Goal: Task Accomplishment & Management: Manage account settings

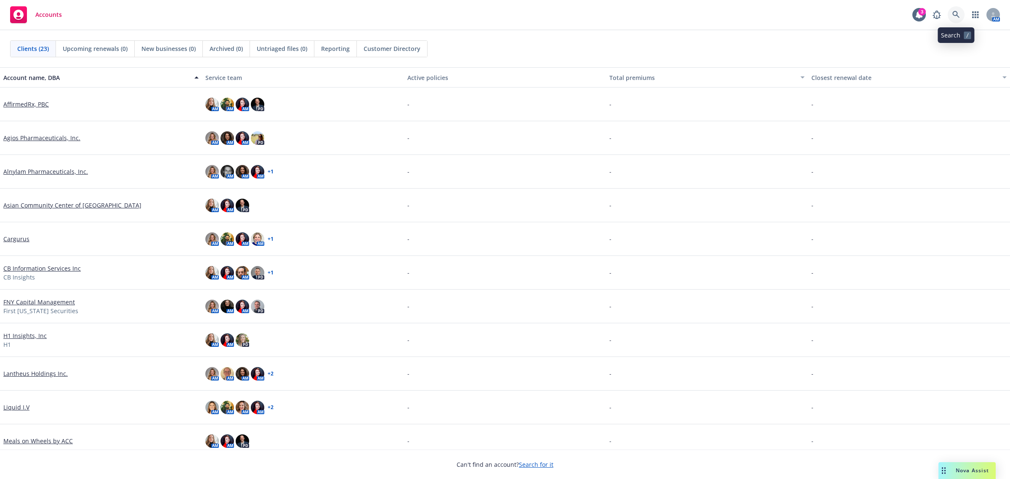
click at [955, 11] on icon at bounding box center [955, 14] width 7 height 7
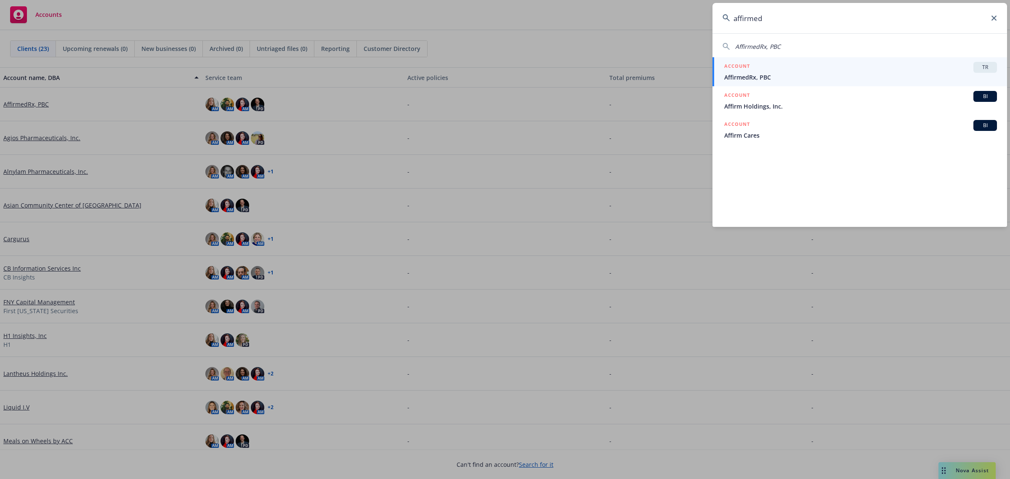
type input "affirmed"
click at [842, 64] on div "ACCOUNT TR" at bounding box center [860, 67] width 273 height 11
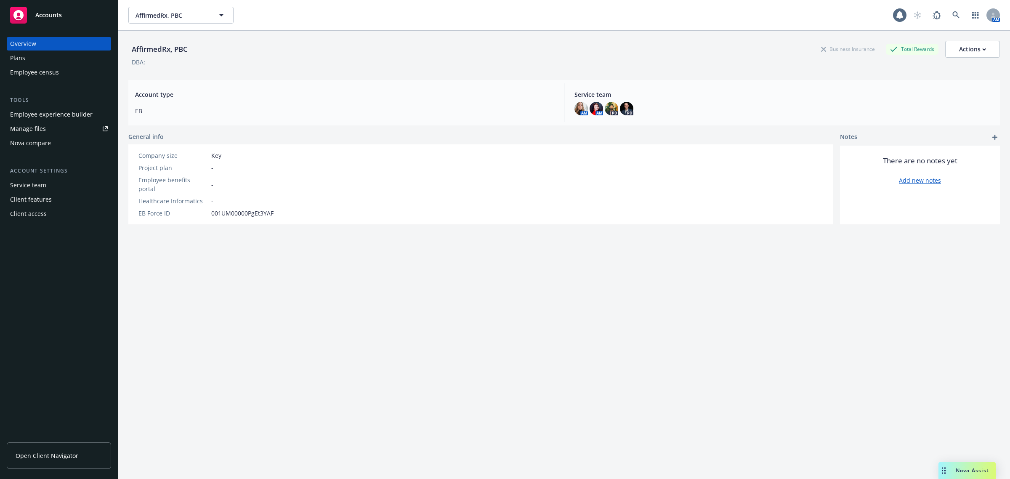
click at [40, 56] on div "Plans" at bounding box center [59, 57] width 98 height 13
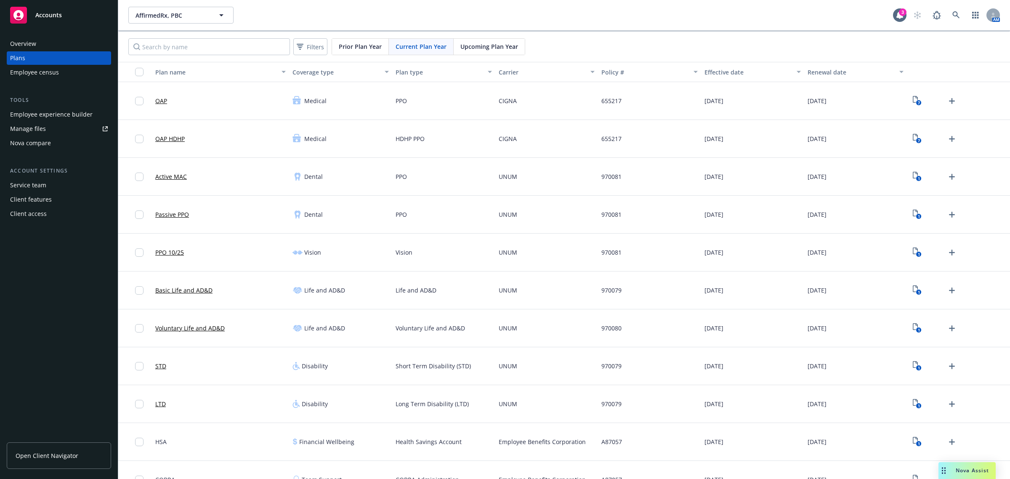
click at [40, 133] on div "Manage files" at bounding box center [28, 128] width 36 height 13
click at [38, 215] on div "Client access" at bounding box center [28, 213] width 37 height 13
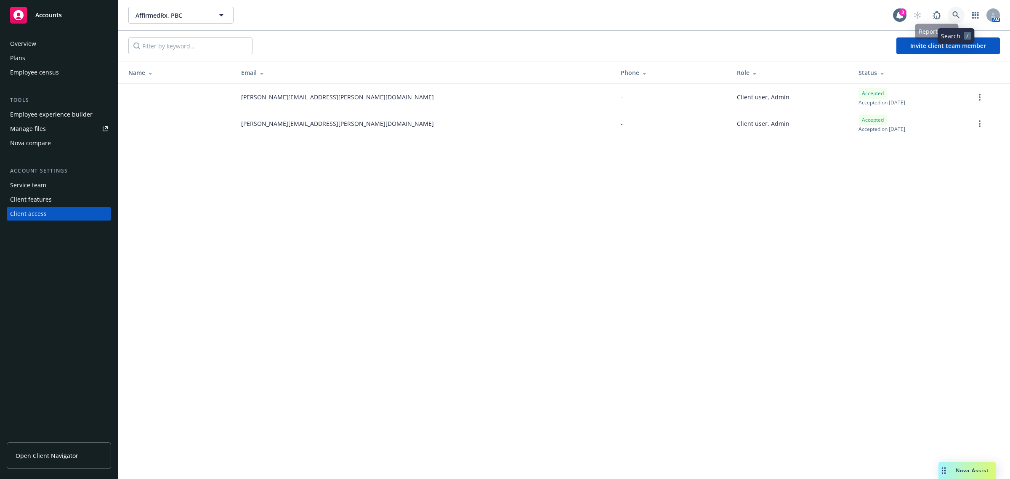
click at [952, 16] on link at bounding box center [956, 15] width 17 height 17
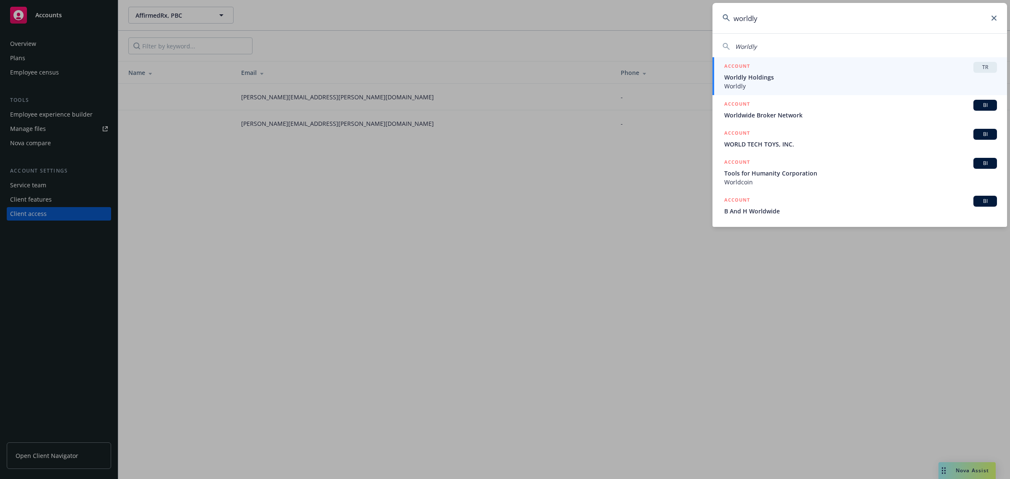
type input "worldly"
click at [862, 73] on span "Worldly Holdings" at bounding box center [860, 77] width 273 height 9
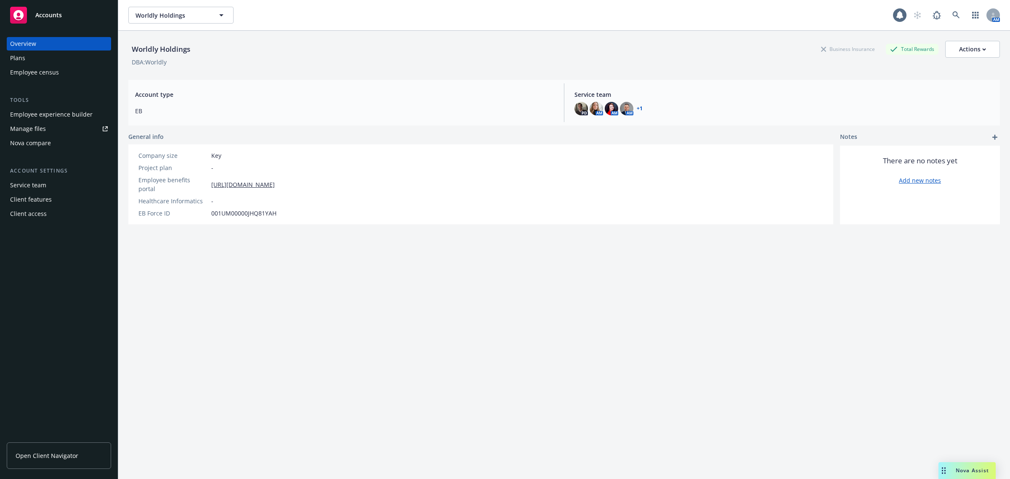
click at [82, 215] on div "Client access" at bounding box center [59, 213] width 98 height 13
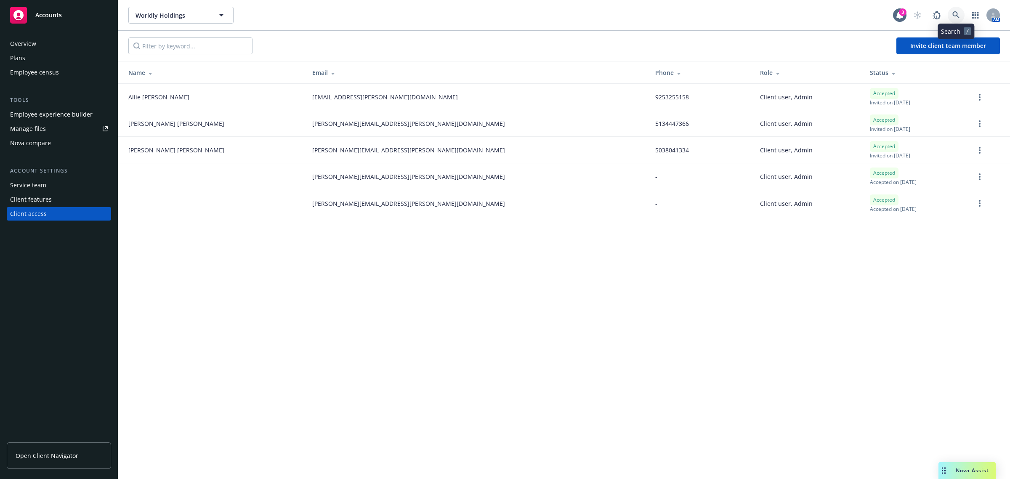
click at [960, 13] on link at bounding box center [956, 15] width 17 height 17
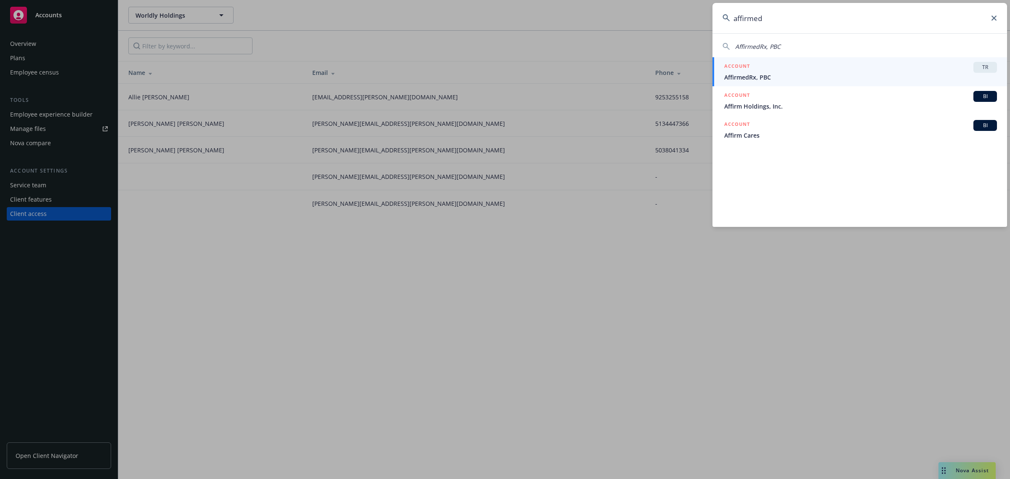
type input "affirmed"
click at [840, 70] on div "ACCOUNT TR" at bounding box center [860, 67] width 273 height 11
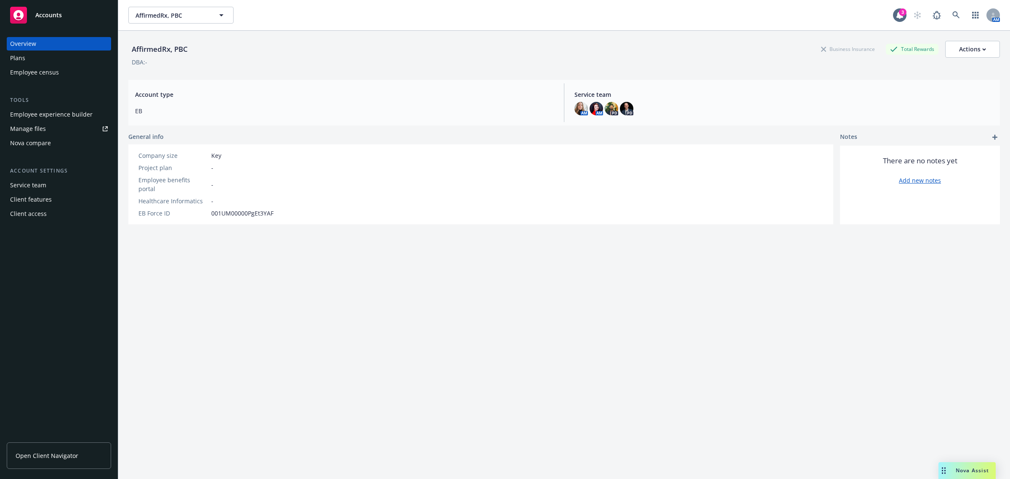
click at [47, 132] on link "Manage files" at bounding box center [59, 128] width 104 height 13
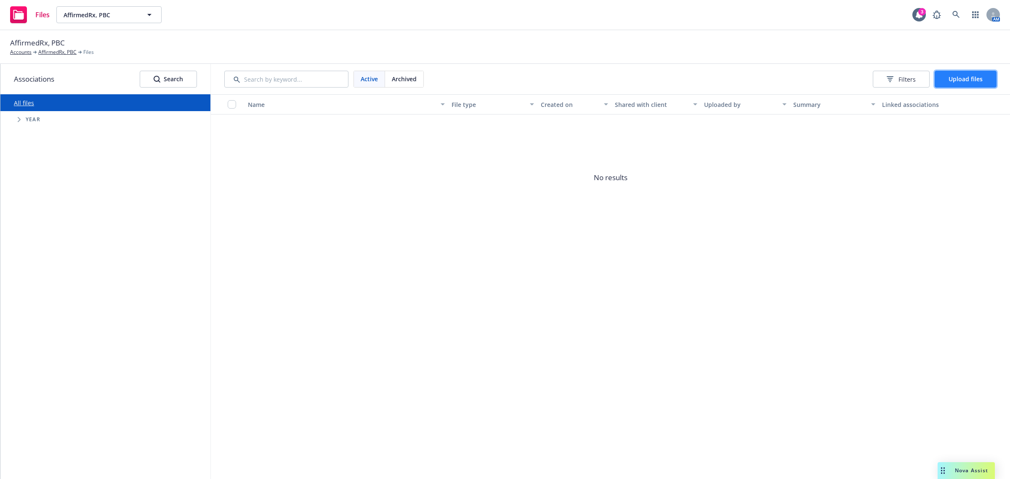
click at [977, 82] on span "Upload files" at bounding box center [966, 79] width 34 height 8
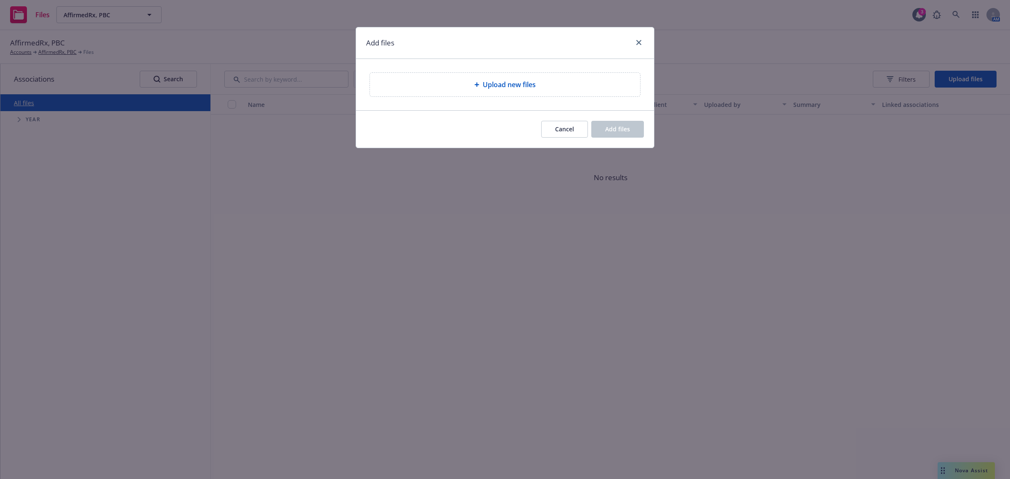
click at [493, 91] on div "Upload new files" at bounding box center [505, 85] width 270 height 24
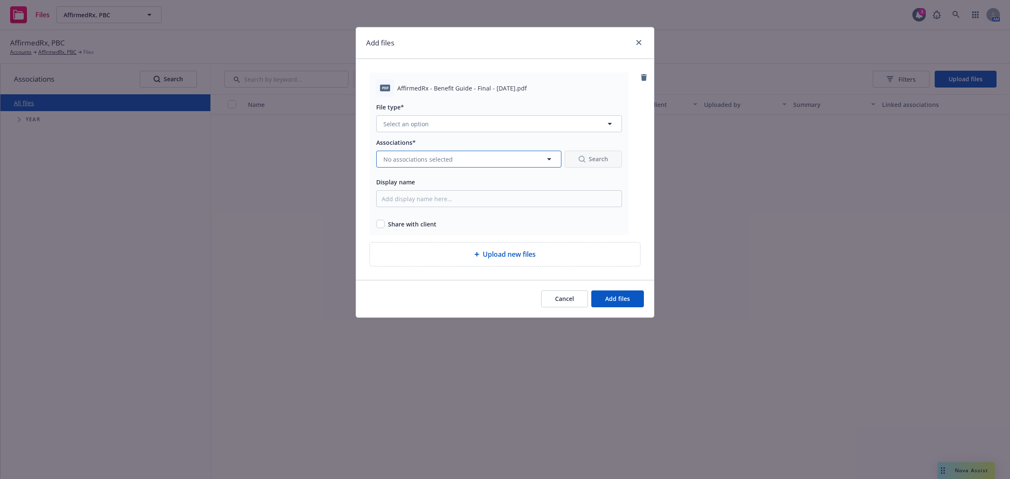
click at [421, 157] on span "No associations selected" at bounding box center [417, 159] width 69 height 9
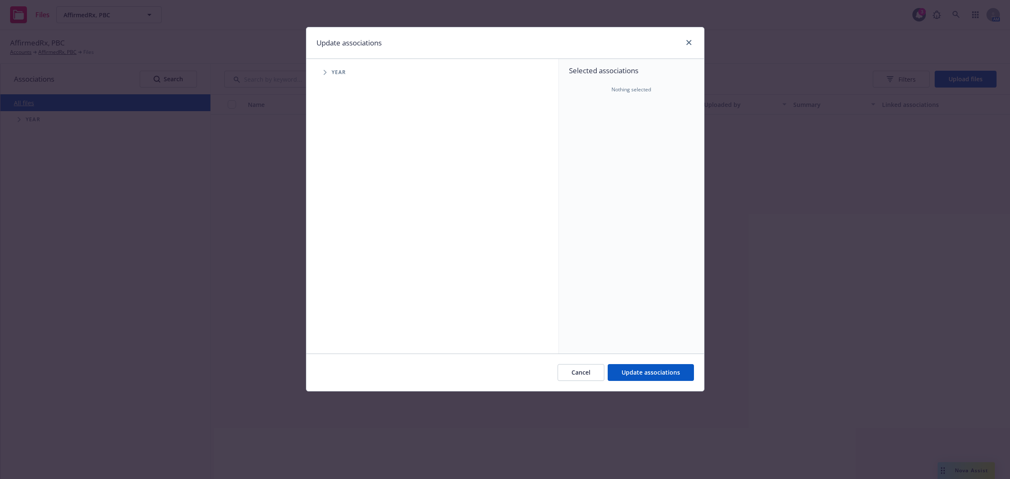
click at [324, 71] on icon "Tree Example" at bounding box center [325, 72] width 3 height 5
click at [346, 187] on input "Tree Example" at bounding box center [346, 188] width 8 height 8
checkbox input "true"
click at [335, 188] on icon "Tree Example" at bounding box center [335, 187] width 3 height 5
click at [346, 207] on icon "Tree Example" at bounding box center [346, 205] width 3 height 5
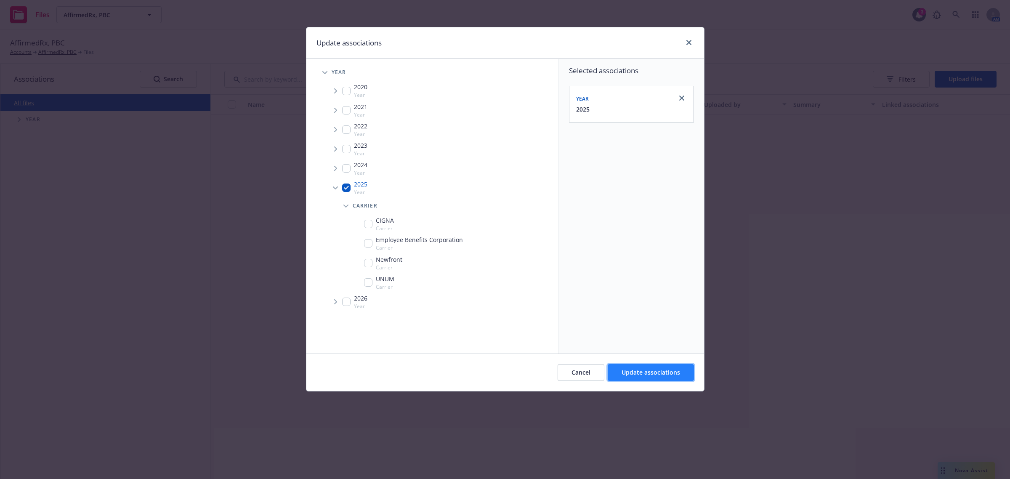
click at [661, 380] on button "Update associations" at bounding box center [651, 372] width 86 height 17
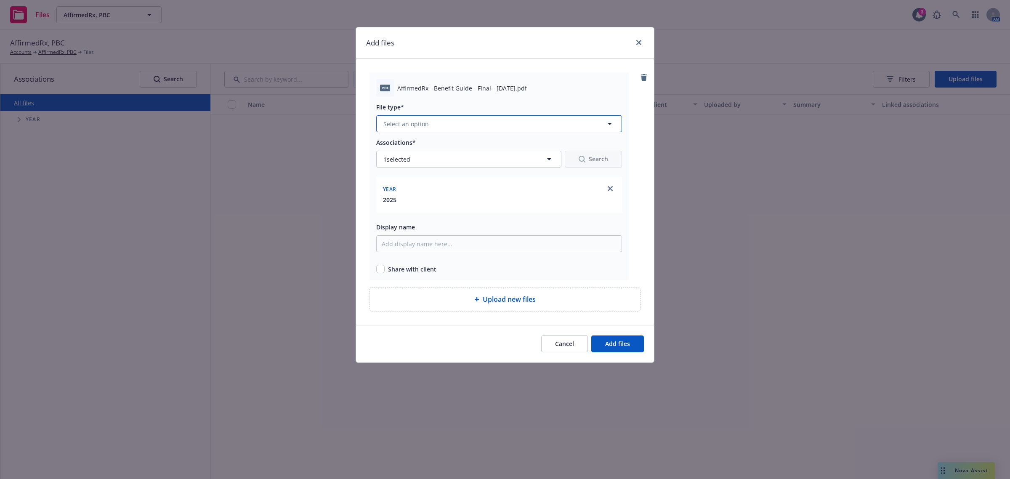
click at [415, 126] on span "Select an option" at bounding box center [405, 124] width 45 height 9
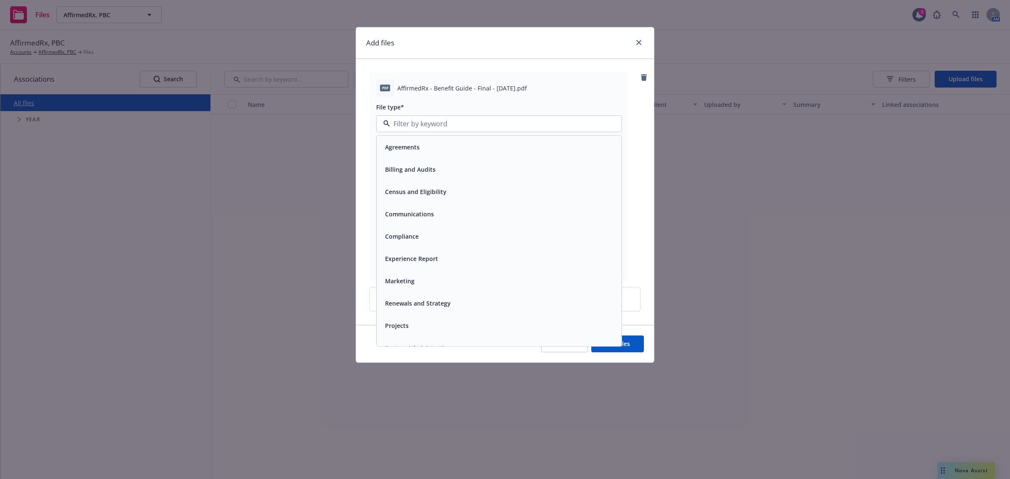
click at [428, 213] on span "Communications" at bounding box center [409, 214] width 49 height 9
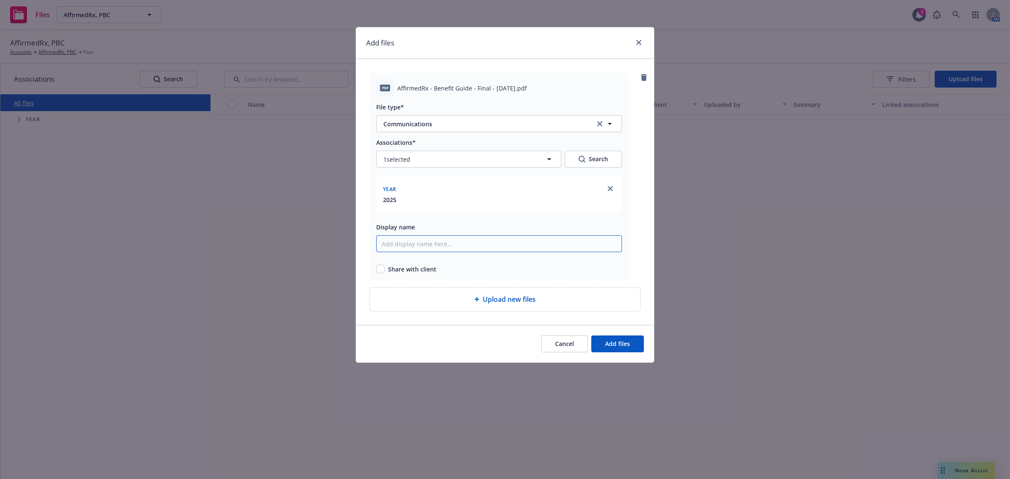
click at [413, 239] on input "Display name" at bounding box center [499, 243] width 246 height 17
type input "2"
click at [382, 243] on input "2025 Benefit Guide - AffirmedRx" at bounding box center [499, 243] width 246 height 17
type input "[DATE] - [DATE] Benefit Guide - AffirmedRx"
click at [382, 271] on input "checkbox" at bounding box center [380, 269] width 8 height 8
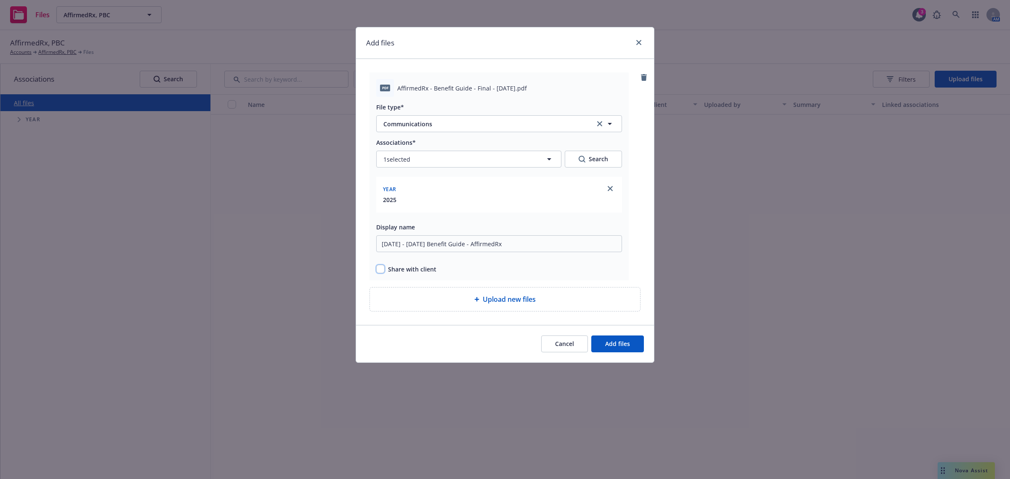
checkbox input "true"
click at [619, 351] on button "Add files" at bounding box center [617, 343] width 53 height 17
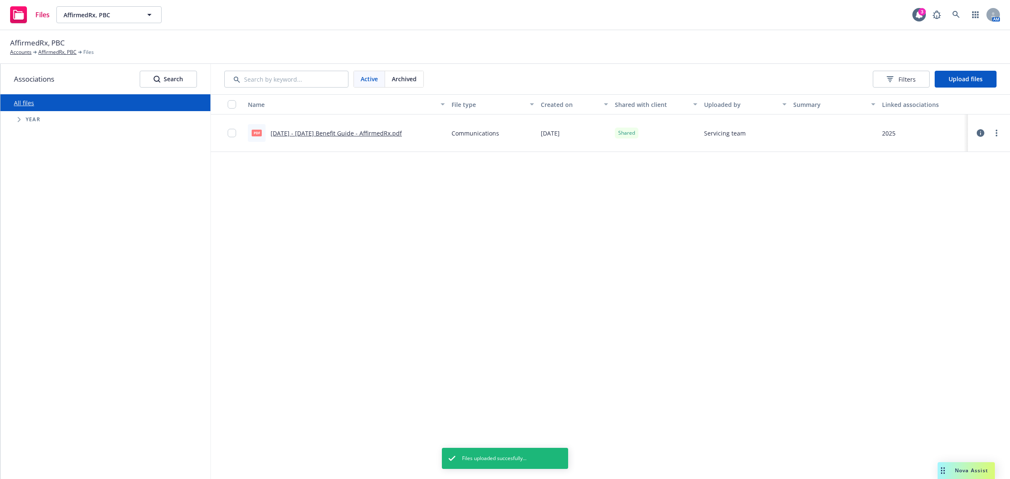
click at [493, 237] on div "Name File type Created on Shared with client Uploaded by Summary Linked associa…" at bounding box center [610, 286] width 799 height 385
click at [989, 84] on button "Upload files" at bounding box center [966, 79] width 62 height 17
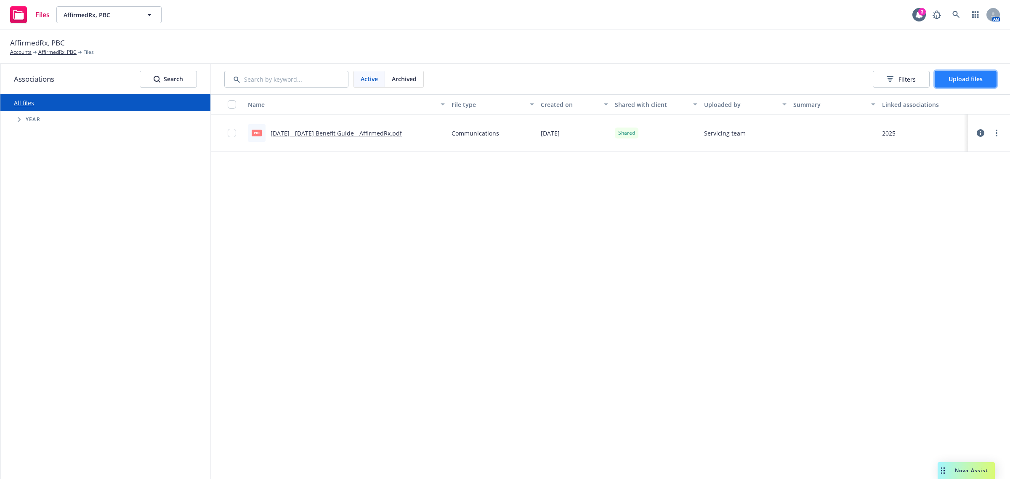
click at [979, 78] on span "Upload files" at bounding box center [966, 79] width 34 height 8
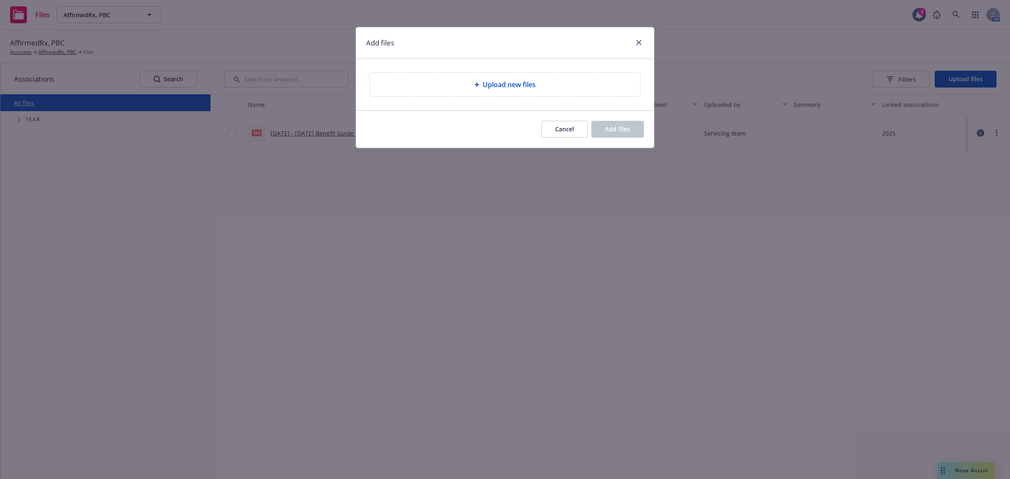
click at [491, 94] on div "Upload new files" at bounding box center [505, 85] width 270 height 24
click at [570, 128] on span "Cancel" at bounding box center [564, 129] width 19 height 8
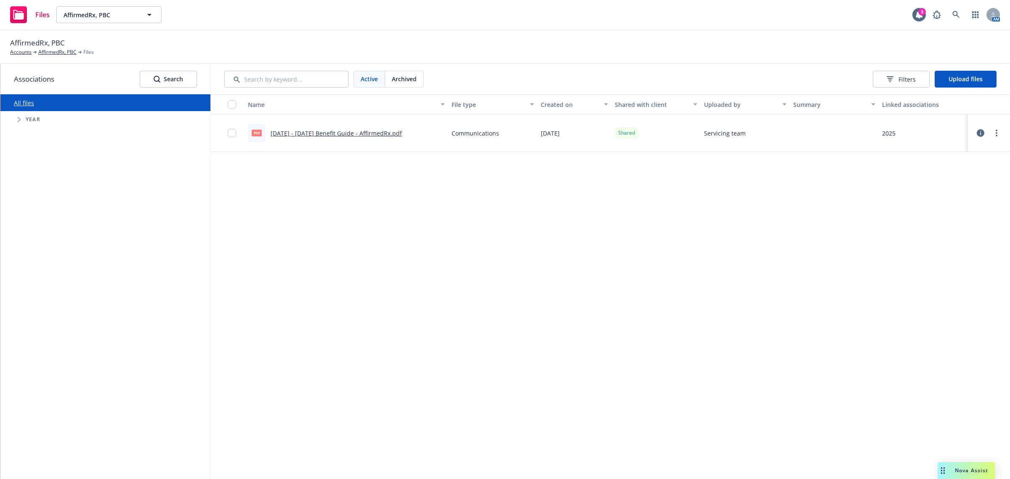
click at [420, 219] on div "Name File type Created on Shared with client Uploaded by Summary Linked associa…" at bounding box center [610, 286] width 799 height 385
